Goal: Task Accomplishment & Management: Complete application form

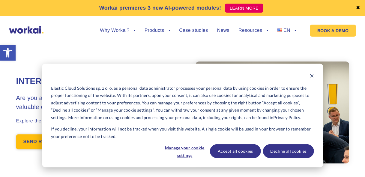
click at [35, 146] on link "SEND RESUME!" at bounding box center [42, 141] width 53 height 15
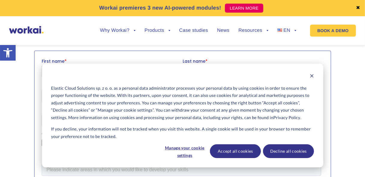
scroll to position [212, 0]
click at [285, 155] on button "Decline all cookies" at bounding box center [288, 151] width 51 height 14
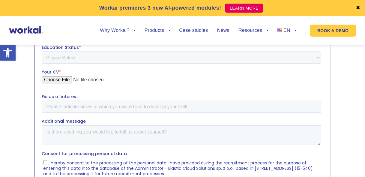
scroll to position [274, 0]
click at [56, 81] on input "Your CV *" at bounding box center [181, 83] width 280 height 12
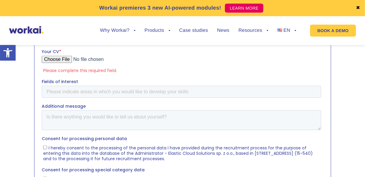
scroll to position [295, 0]
click at [117, 93] on input "Fields of interest" at bounding box center [181, 92] width 280 height 12
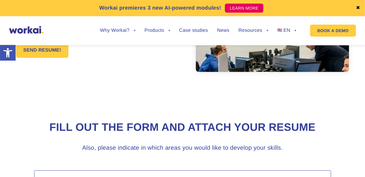
scroll to position [0, 0]
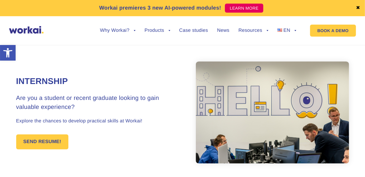
click at [285, 27] on ul "Why Workai? back Why Workai? Intranet ROI calculator Security Products back Wor…" at bounding box center [194, 30] width 206 height 23
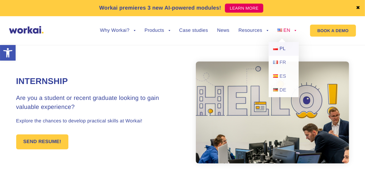
click at [288, 48] on link "PL" at bounding box center [284, 49] width 30 height 14
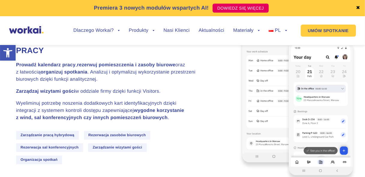
scroll to position [1523, 0]
